Goal: Transaction & Acquisition: Purchase product/service

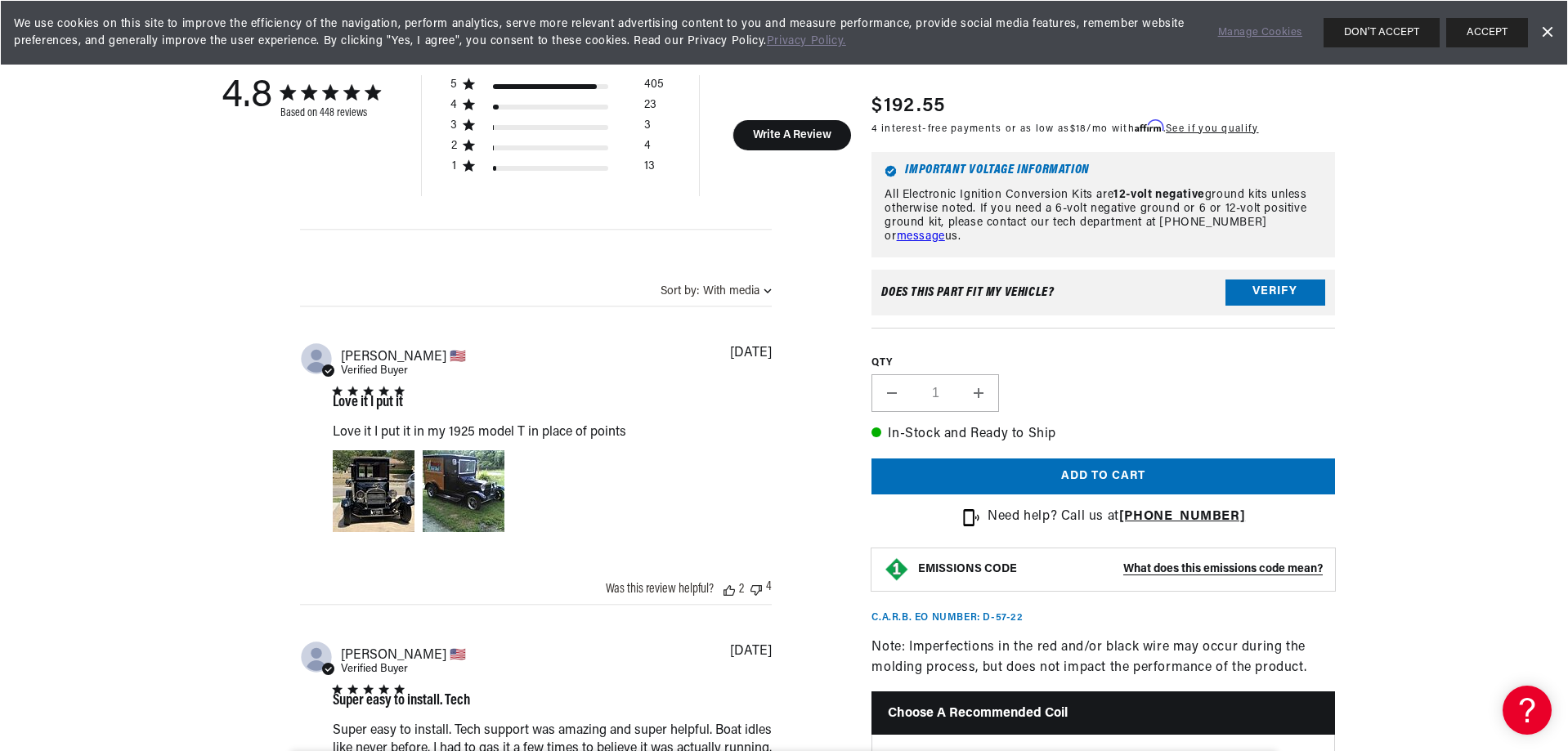
scroll to position [1063, 0]
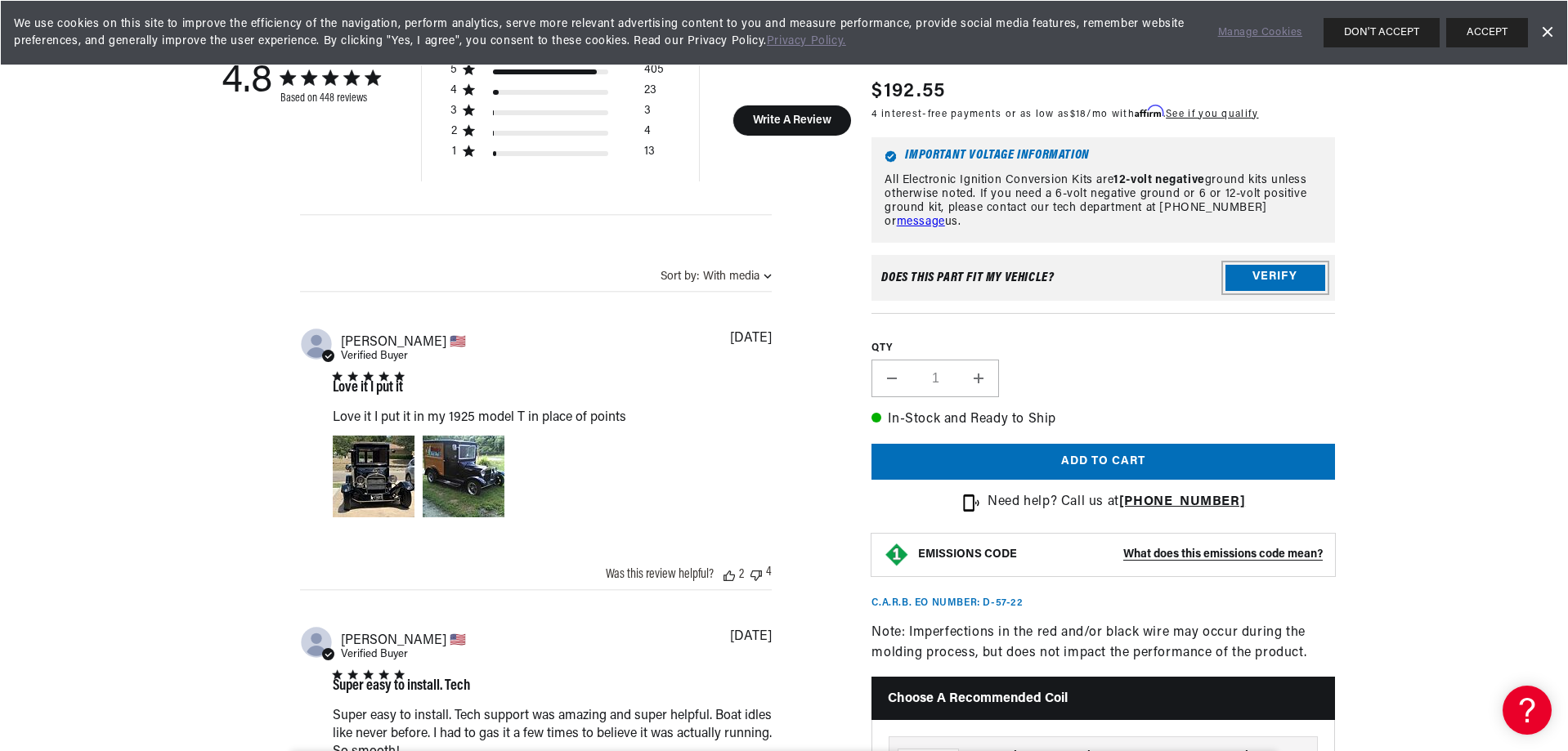
click at [1280, 265] on button "Verify" at bounding box center [1275, 278] width 99 height 26
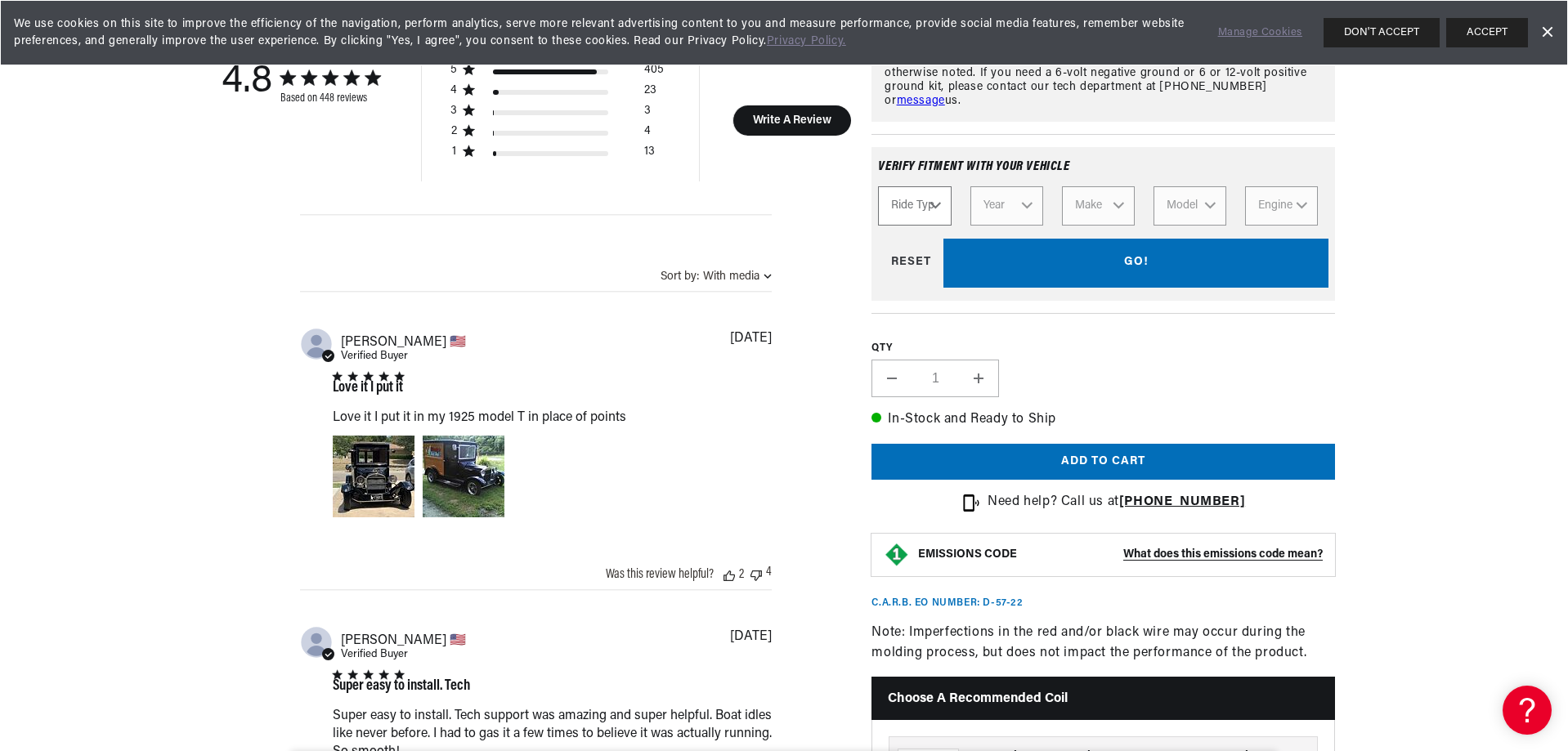
click at [925, 189] on select "Ride Type Automotive Agricultural Industrial Marine Motorcycle" at bounding box center [914, 206] width 73 height 39
select select "Automotive"
click at [878, 186] on select "Ride Type Automotive Agricultural Industrial Marine Motorcycle" at bounding box center [914, 206] width 73 height 39
select select "Automotive"
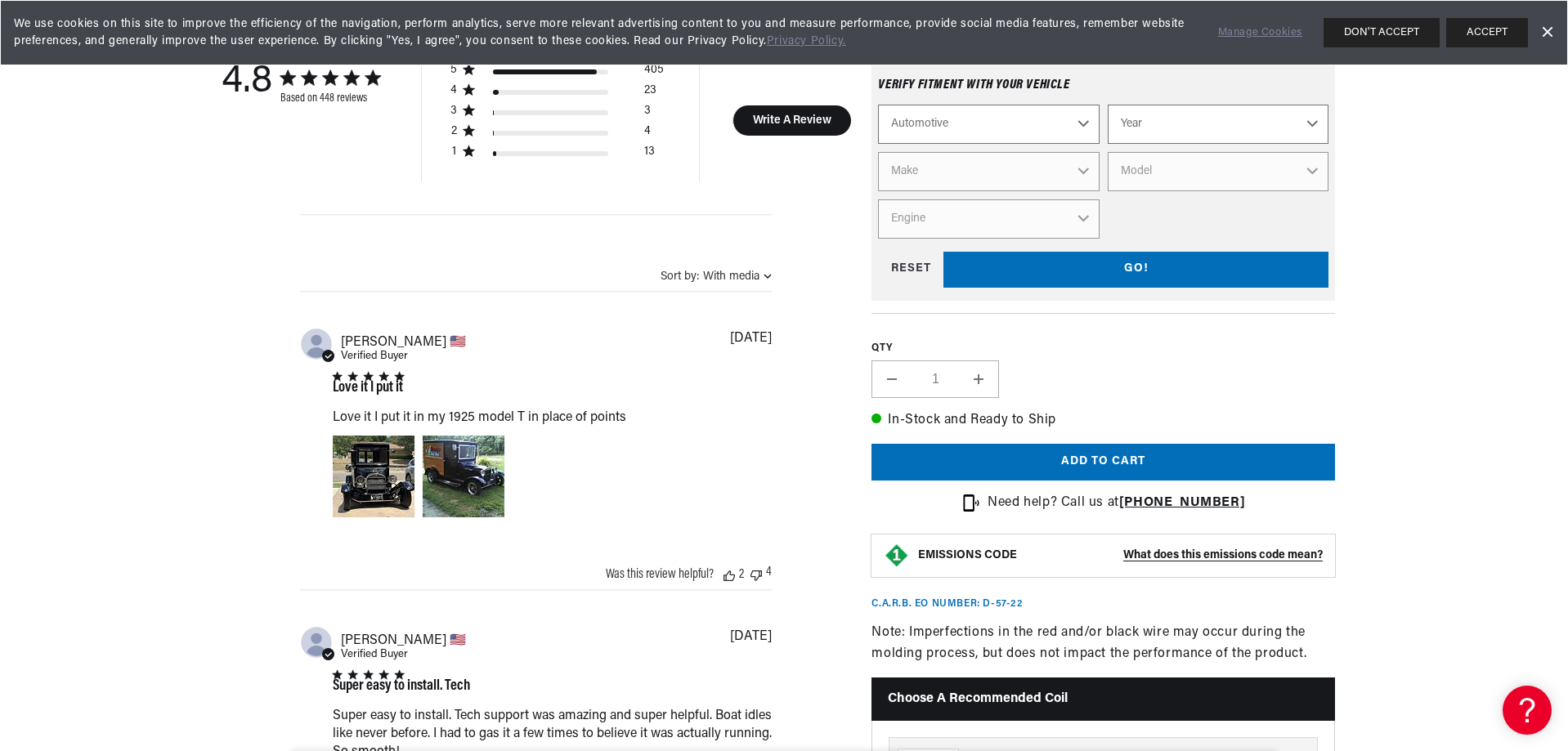
click at [1253, 115] on select "Year 2026 2025 2024 2023 2022 2021 2020 2019 2018 2017 2016 2015 2014 2013 2012…" at bounding box center [1219, 124] width 221 height 39
select select "1963"
click at [1108, 104] on select "Year 2026 2025 2024 2023 2022 2021 2020 2019 2018 2017 2016 2015 2014 2013 2012…" at bounding box center [1219, 124] width 221 height 39
select select "1963"
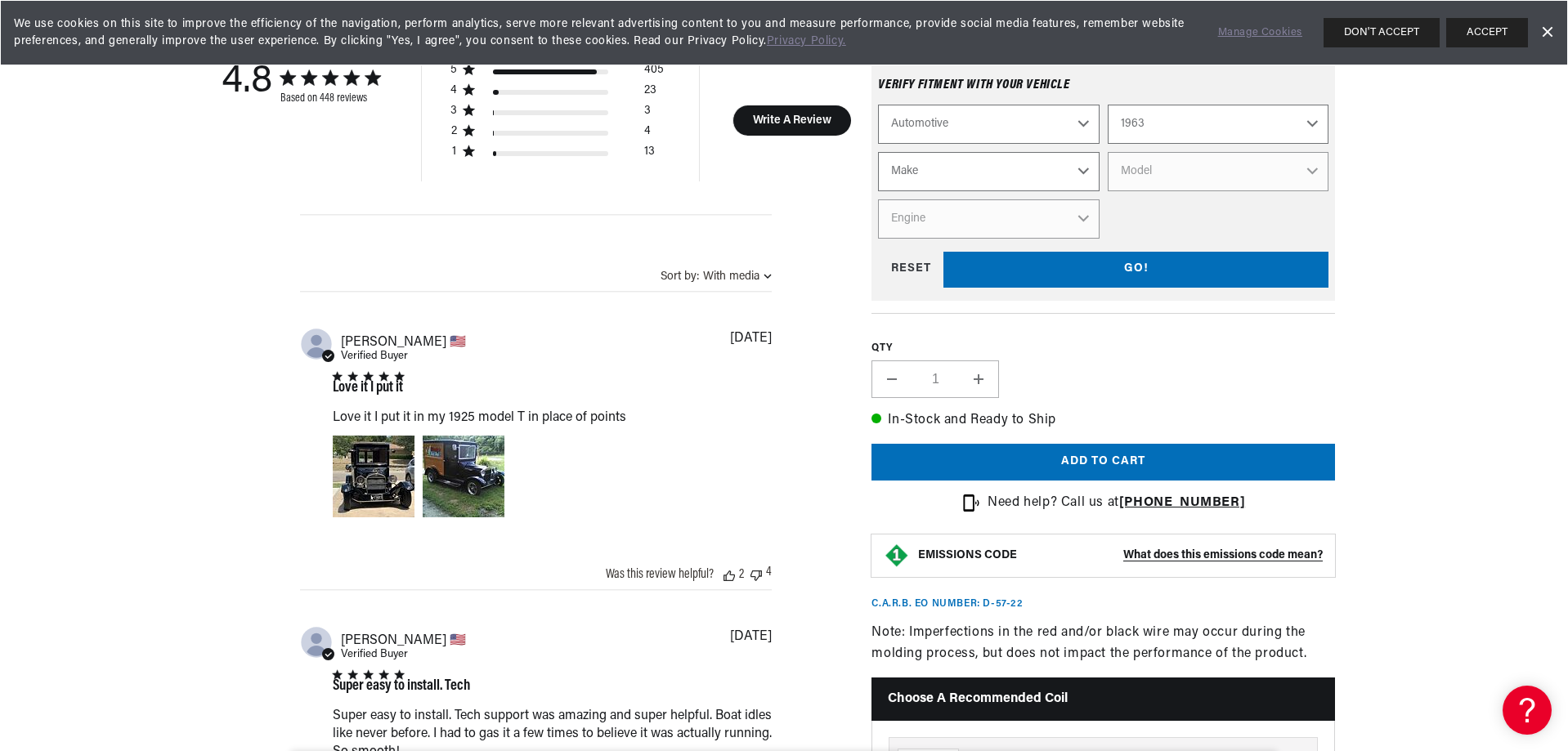
click at [963, 151] on select "Make American Motors Aston Martin Austin Austin Healey Bentley Buick Cadillac C…" at bounding box center [988, 170] width 221 height 39
select select "International"
click at [878, 151] on select "Make American Motors Aston Martin Austin Austin Healey Bentley Buick Cadillac C…" at bounding box center [988, 170] width 221 height 39
select select "International"
click at [1228, 170] on select "Model M Series Van Scout" at bounding box center [1219, 170] width 221 height 39
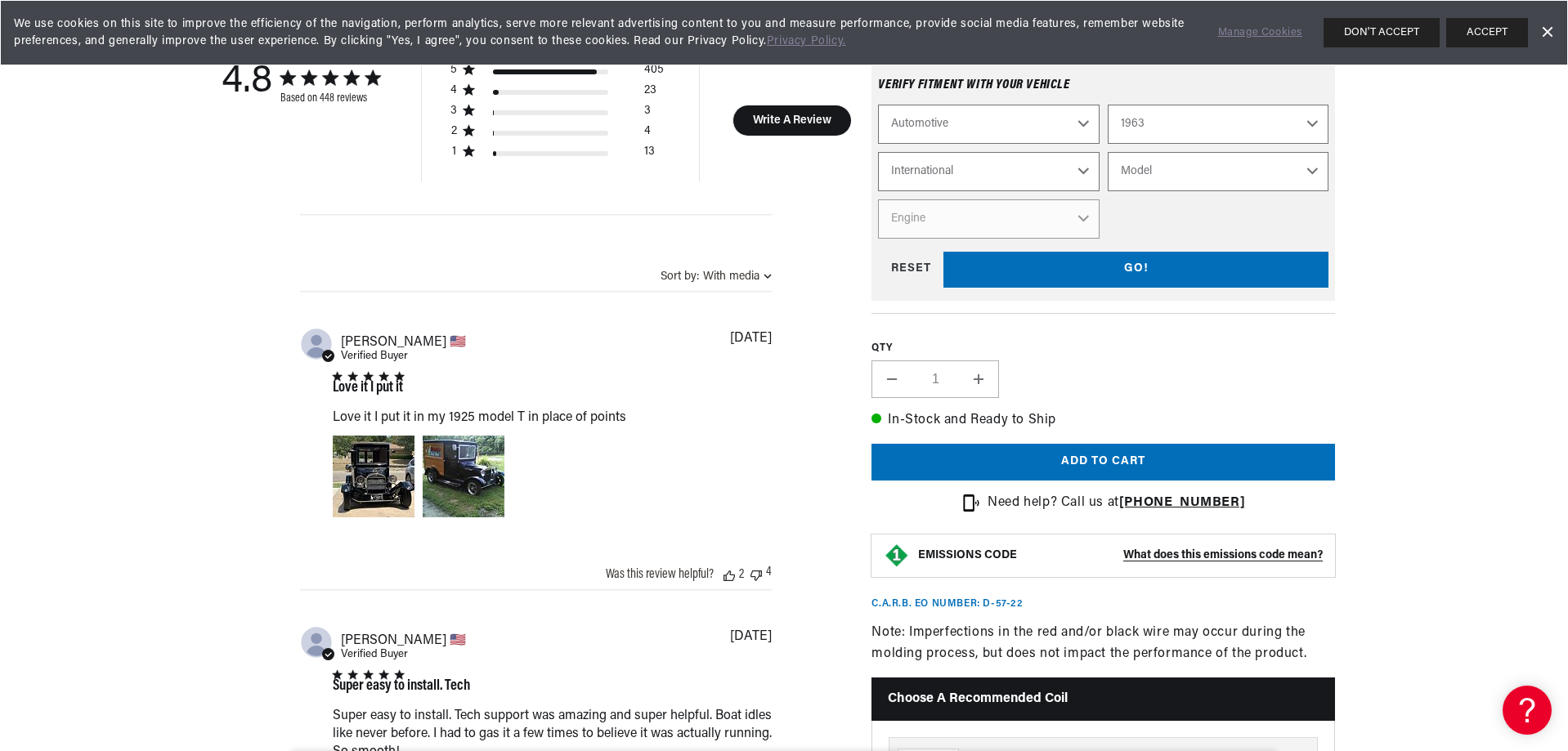
click at [1220, 116] on select "2026 2025 2024 2023 2022 2021 2020 2019 2018 2017 2016 2015 2014 2013 2012 2011…" at bounding box center [1219, 124] width 221 height 39
click at [1108, 104] on select "2026 2025 2024 2023 2022 2021 2020 2019 2018 2017 2016 2015 2014 2013 2012 2011…" at bounding box center [1219, 124] width 221 height 39
select select "1964"
click at [1156, 161] on select "Model M Series Van Scout" at bounding box center [1219, 170] width 221 height 39
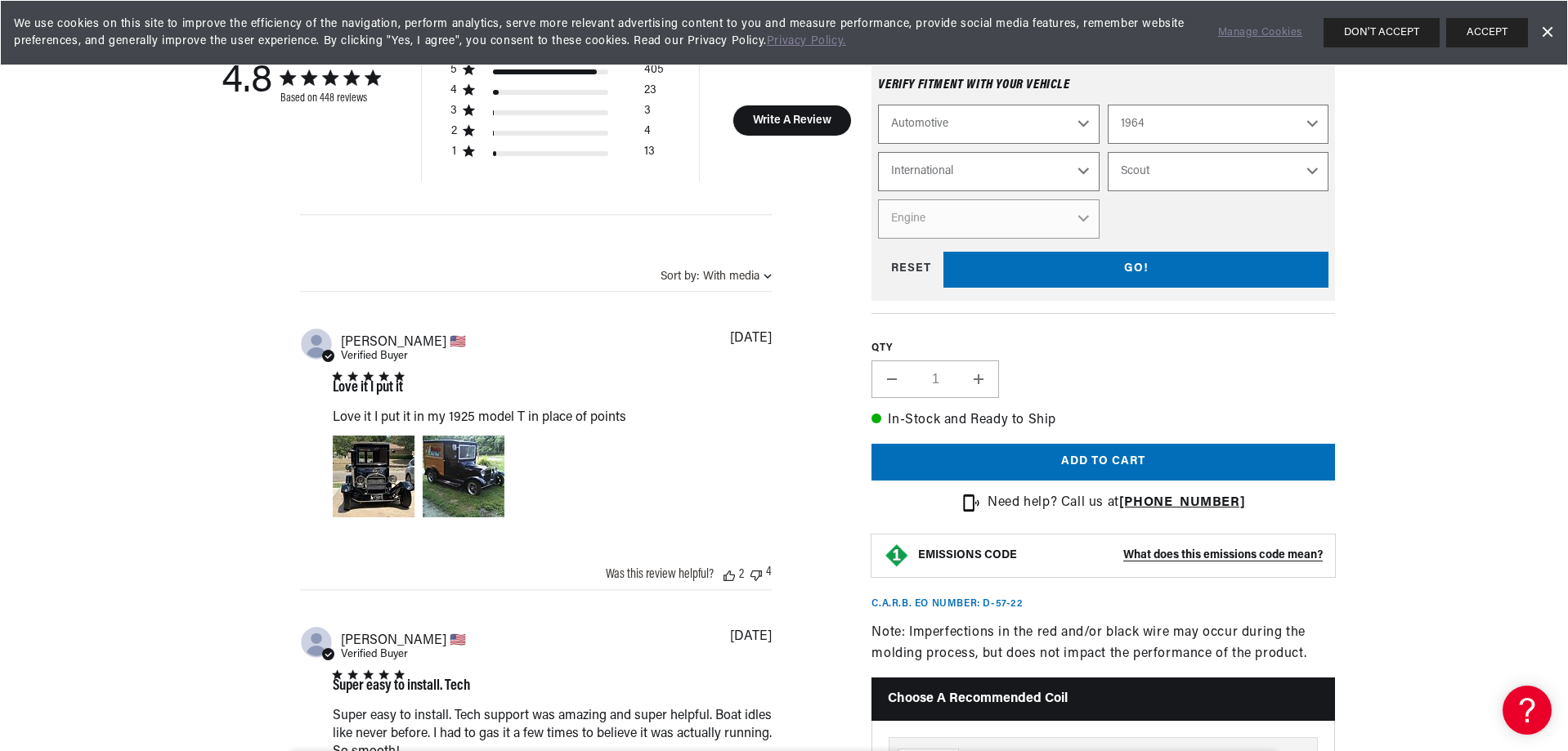
click at [1108, 151] on select "Model M Series Van Scout" at bounding box center [1219, 170] width 221 height 39
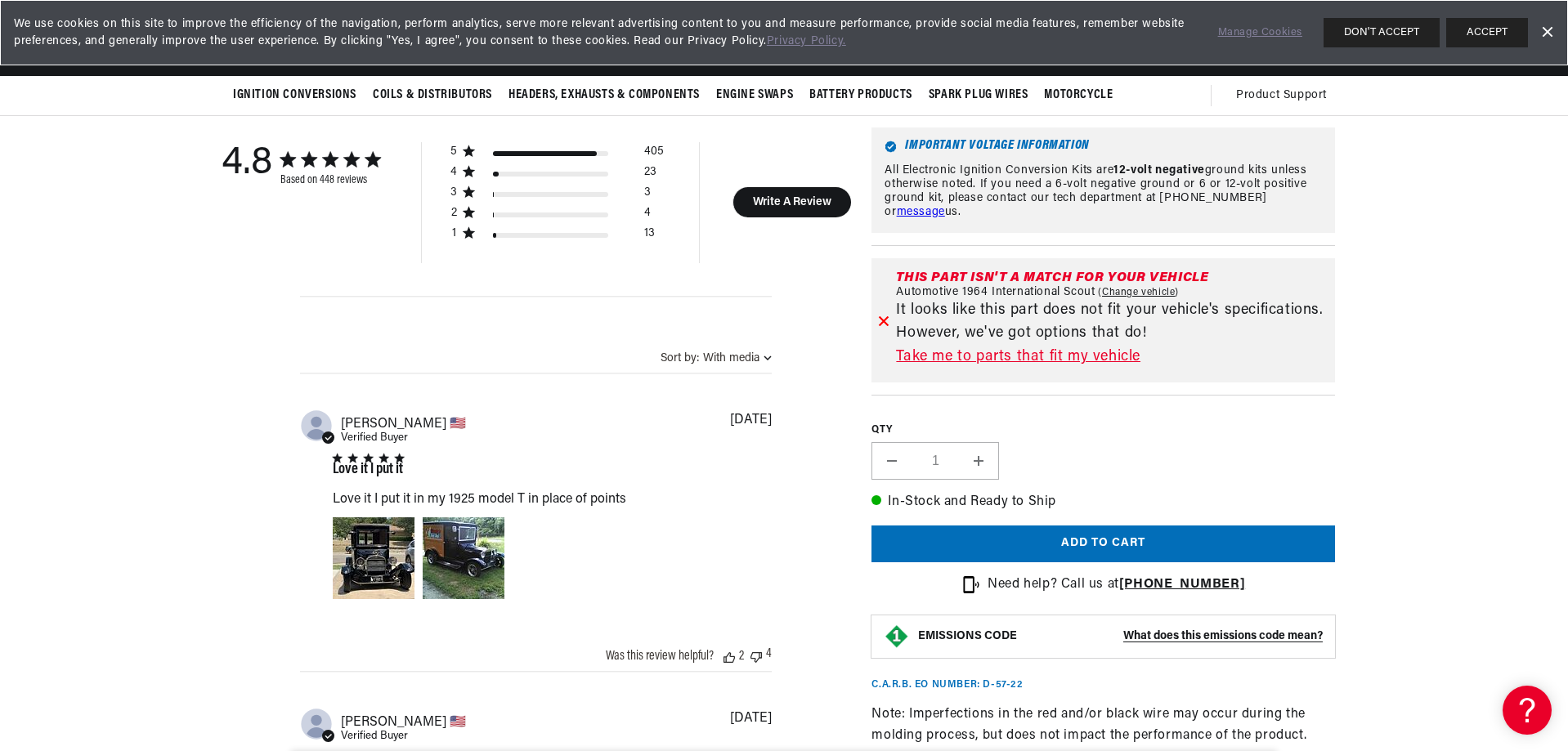
scroll to position [899, 0]
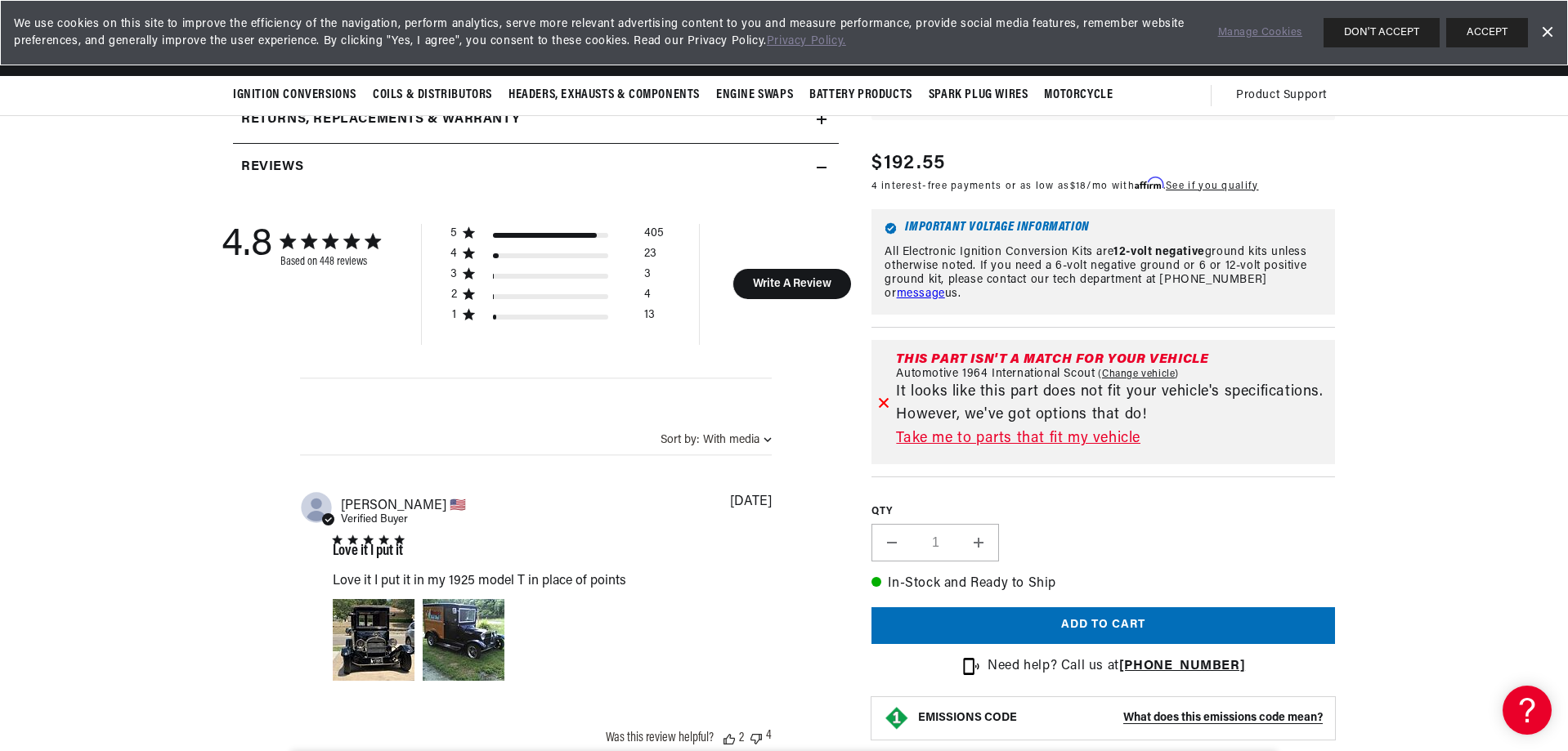
click at [1020, 427] on link "Take me to parts that fit my vehicle" at bounding box center [1113, 438] width 433 height 23
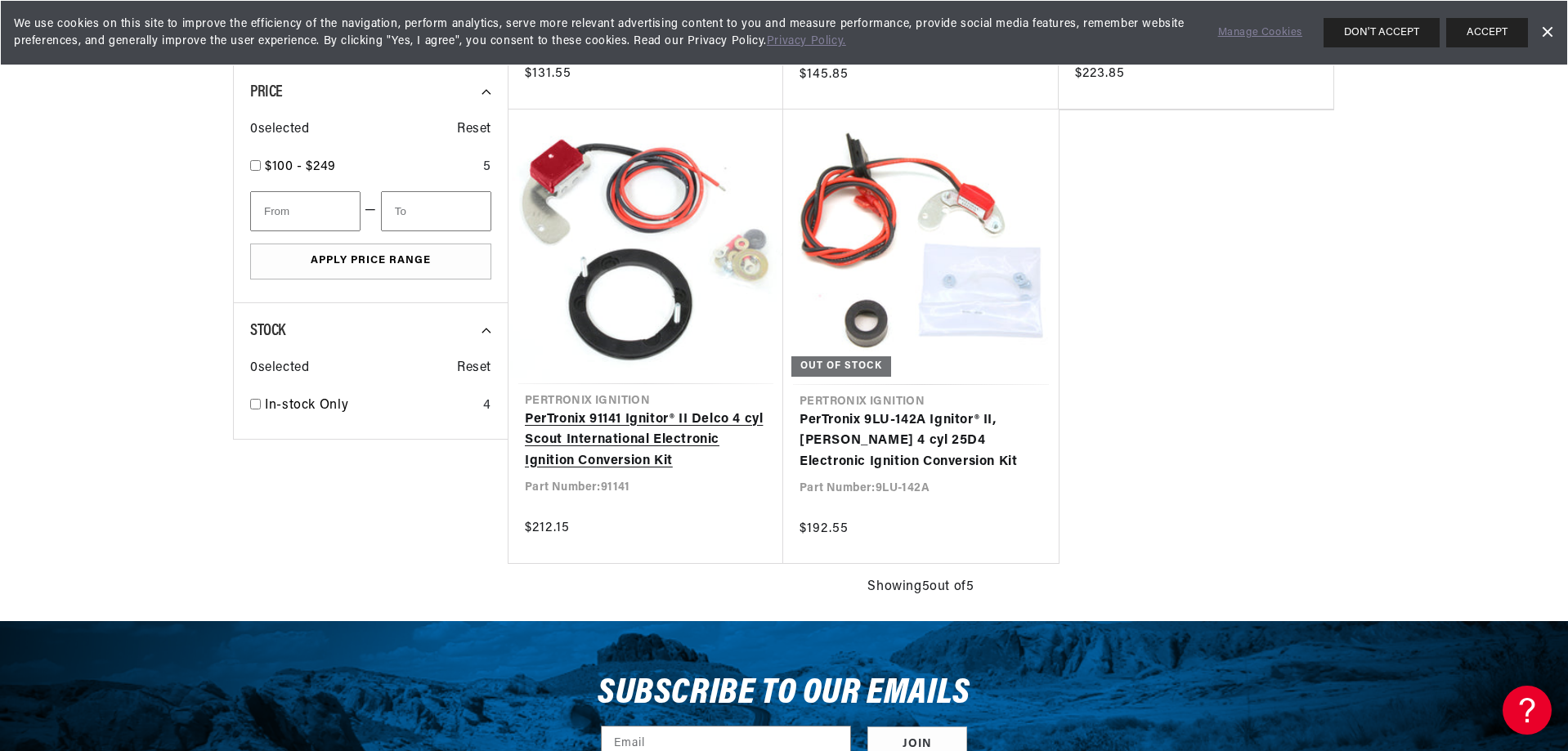
click at [634, 427] on link "PerTronix 91141 Ignitor® II Delco 4 cyl Scout International Electronic Ignition…" at bounding box center [645, 440] width 242 height 63
